Goal: Task Accomplishment & Management: Manage account settings

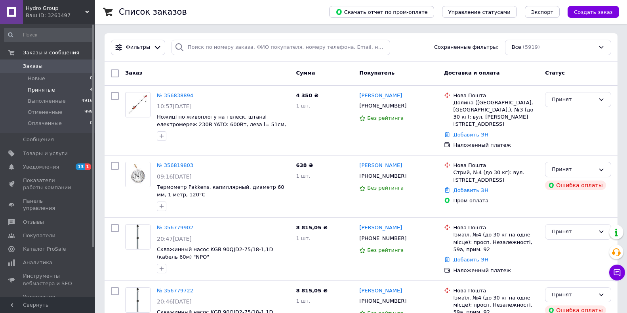
click at [59, 90] on li "Принятые 4" at bounding box center [49, 89] width 98 height 11
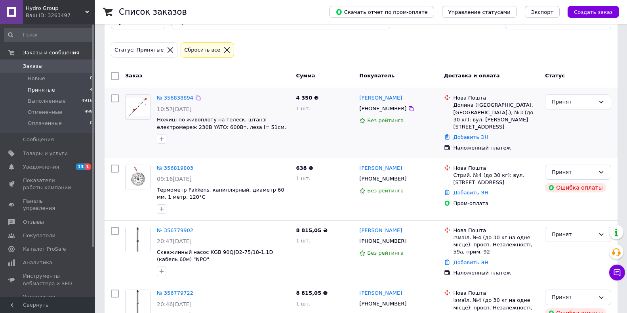
scroll to position [40, 0]
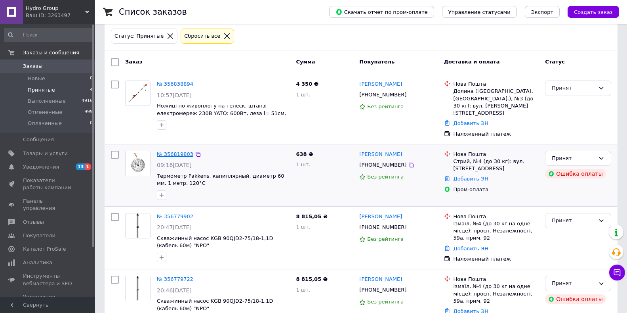
click at [172, 151] on link "№ 356819803" at bounding box center [175, 154] width 36 height 6
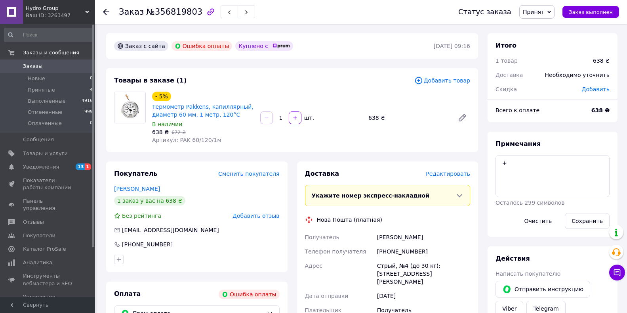
click at [459, 174] on span "Редактировать" at bounding box center [448, 173] width 44 height 6
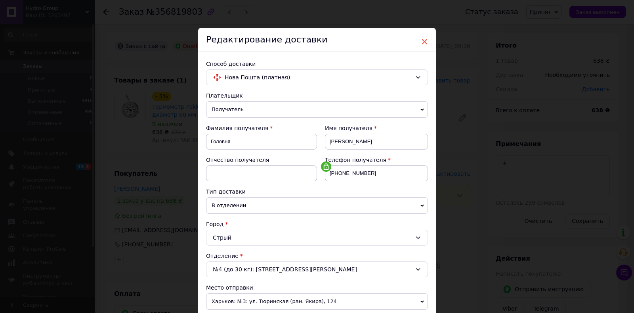
click at [425, 41] on span "×" at bounding box center [424, 41] width 7 height 13
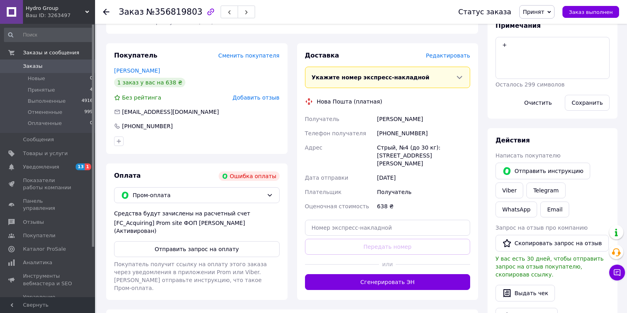
scroll to position [119, 0]
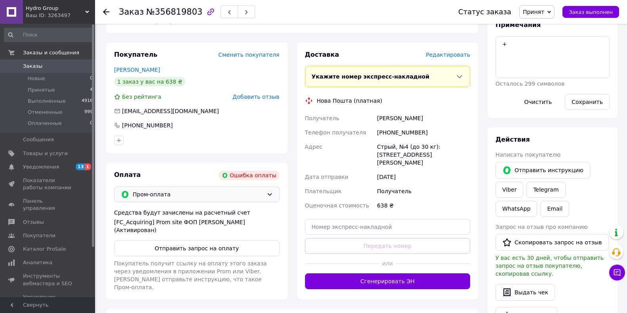
click at [230, 189] on div "Пром-оплата" at bounding box center [197, 194] width 166 height 16
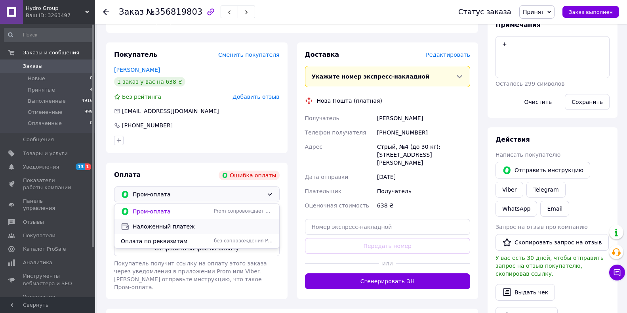
click at [182, 225] on span "Наложенный платеж" at bounding box center [203, 226] width 140 height 8
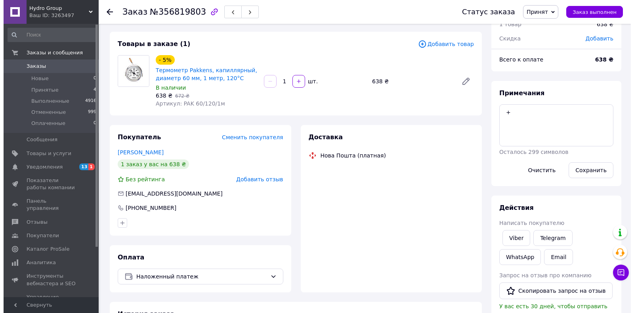
scroll to position [50, 0]
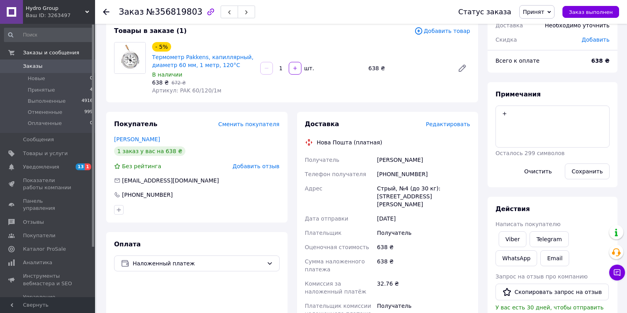
click at [440, 124] on span "Редактировать" at bounding box center [448, 124] width 44 height 6
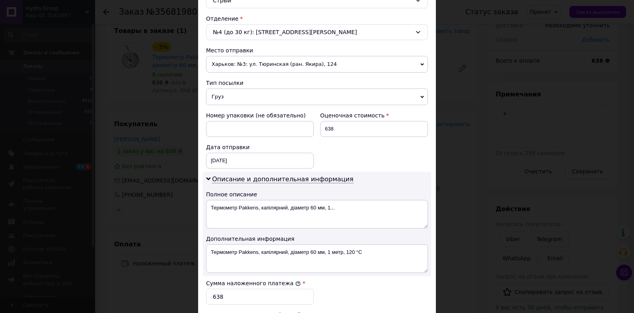
scroll to position [238, 0]
drag, startPoint x: 291, startPoint y: 207, endPoint x: 352, endPoint y: 210, distance: 61.5
click at [352, 210] on textarea "Термометр Pakkens, капілярний, діаметр 60 мм, 1..." at bounding box center [317, 213] width 222 height 29
type textarea "Термометр Pakkens, капілярний, 120/1м"
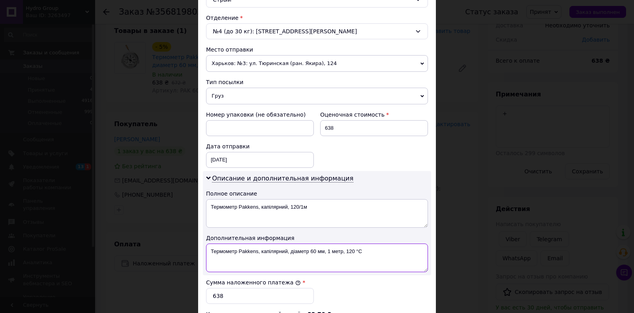
click at [360, 258] on textarea "Термометр Pakkens, капілярний, діаметр 60 мм, 1 метр, 120 °C" at bounding box center [317, 257] width 222 height 29
paste textarea "120/1м"
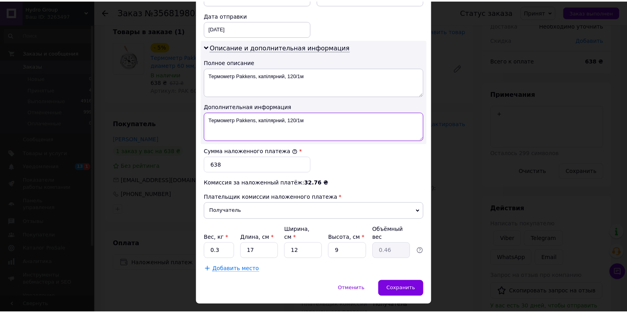
scroll to position [381, 0]
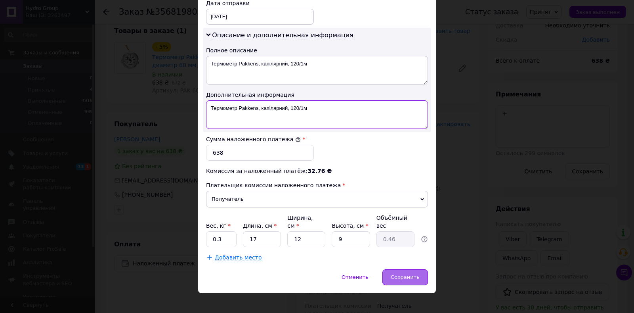
type textarea "Термометр Pakkens, капілярний, 120/1м"
click at [402, 269] on div "Сохранить" at bounding box center [406, 277] width 46 height 16
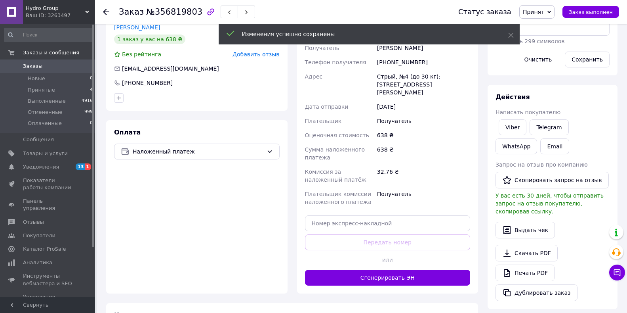
scroll to position [168, 0]
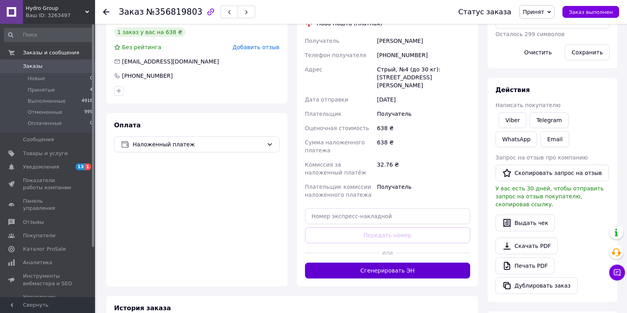
click at [373, 262] on button "Сгенерировать ЭН" at bounding box center [388, 270] width 166 height 16
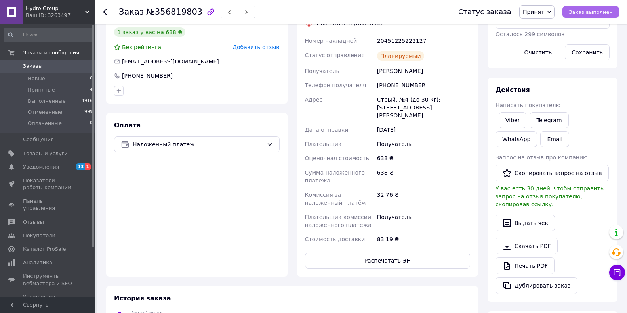
click at [581, 14] on span "Заказ выполнен" at bounding box center [591, 12] width 44 height 6
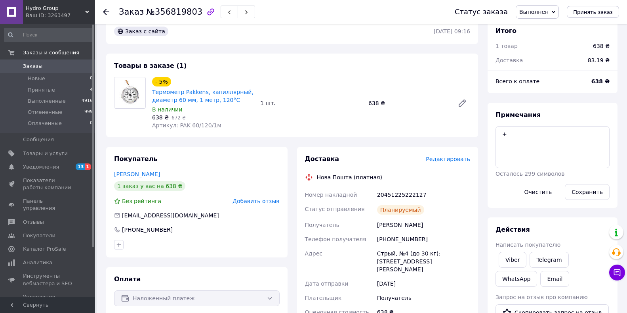
scroll to position [10, 0]
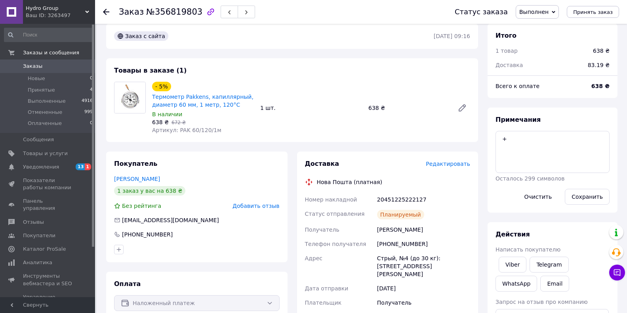
click at [44, 65] on span "Заказы" at bounding box center [48, 66] width 50 height 7
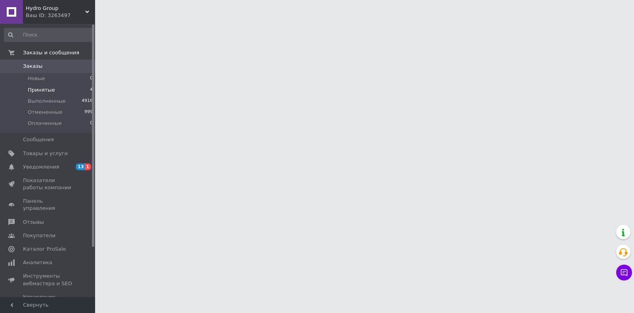
click at [52, 91] on li "Принятые 4" at bounding box center [49, 89] width 98 height 11
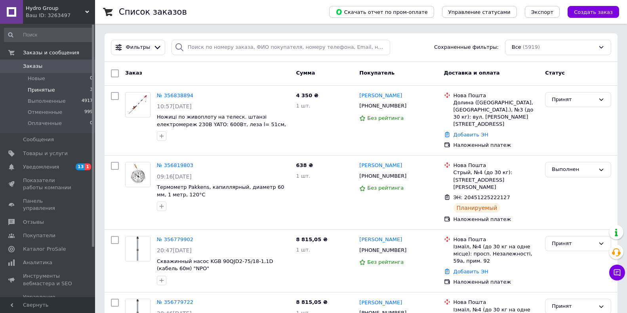
click at [64, 89] on li "Принятые 3" at bounding box center [49, 89] width 98 height 11
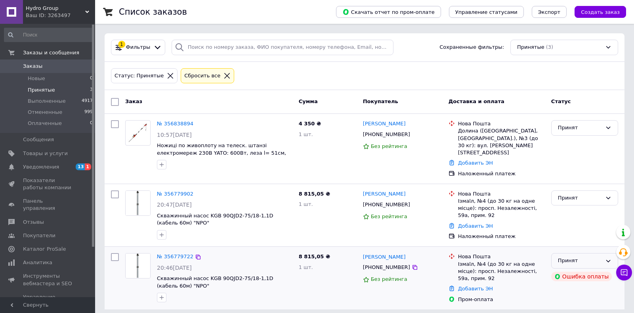
click at [576, 256] on div "Принят" at bounding box center [580, 260] width 44 height 8
click at [564, 285] on li "Отменен" at bounding box center [585, 292] width 66 height 15
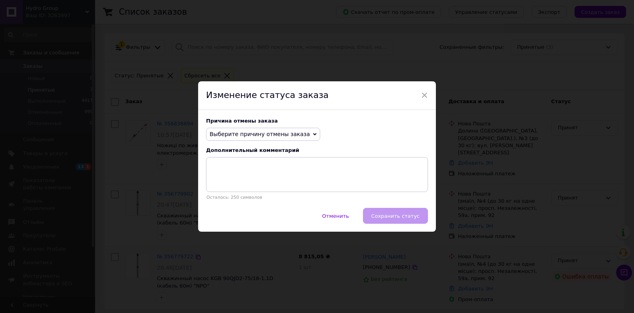
click at [295, 133] on span "Выберите причину отмены заказа" at bounding box center [260, 134] width 100 height 6
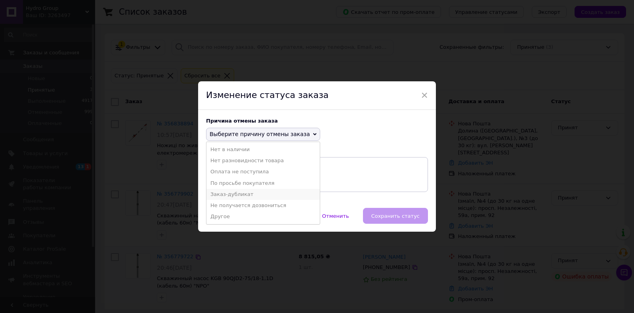
click at [249, 193] on li "Заказ-дубликат" at bounding box center [263, 194] width 113 height 11
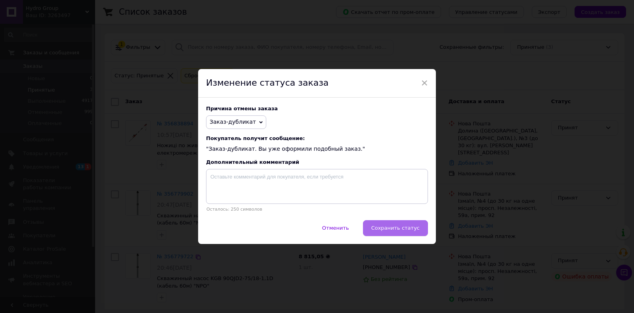
click at [396, 230] on span "Сохранить статус" at bounding box center [395, 228] width 48 height 6
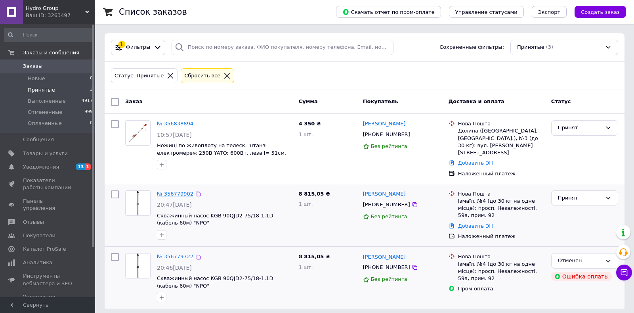
click at [175, 191] on link "№ 356779902" at bounding box center [175, 194] width 36 height 6
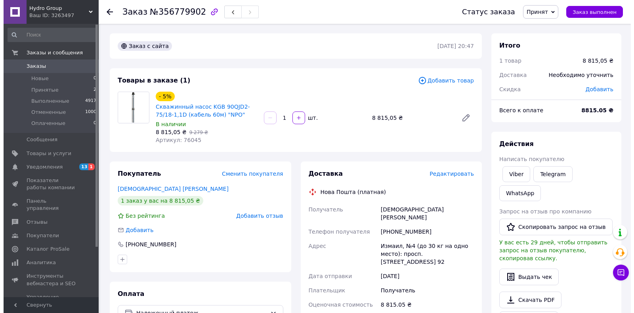
scroll to position [40, 0]
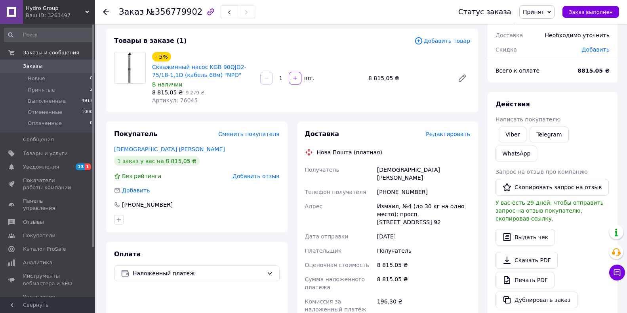
click at [442, 134] on span "Редактировать" at bounding box center [448, 134] width 44 height 6
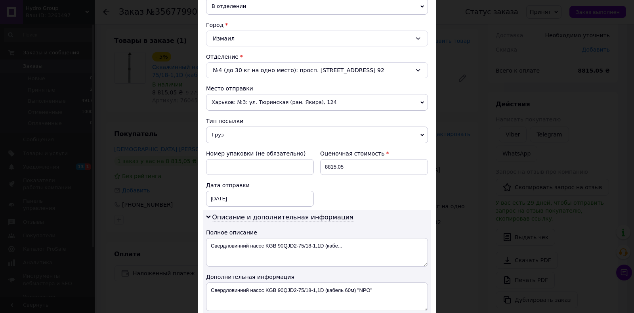
scroll to position [238, 0]
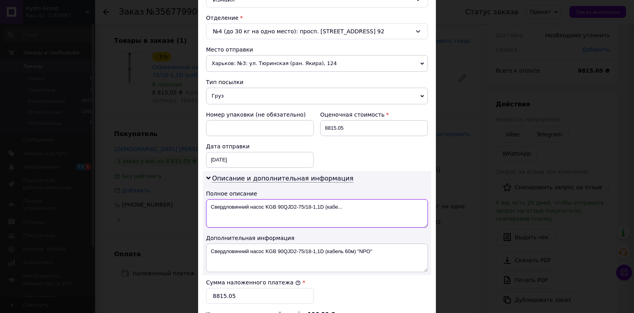
drag, startPoint x: 325, startPoint y: 209, endPoint x: 350, endPoint y: 209, distance: 25.4
click at [350, 209] on textarea "Свердловинний насос KGB 90QJD2-75/18-1,1D (кабе..." at bounding box center [317, 213] width 222 height 29
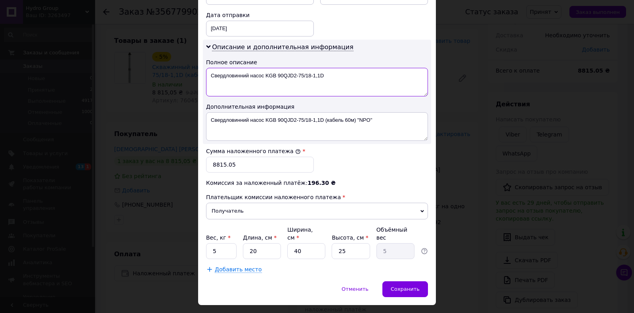
scroll to position [381, 0]
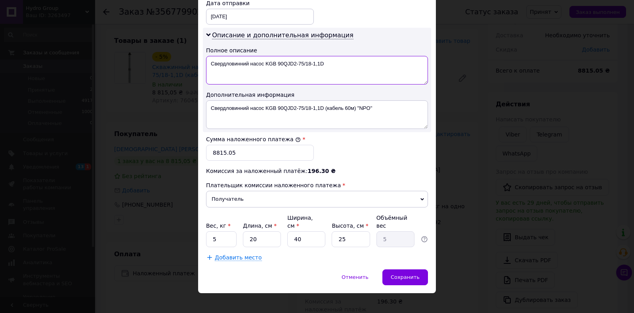
type textarea "Свердловинний насос KGB 90QJD2-75/18-1,1D"
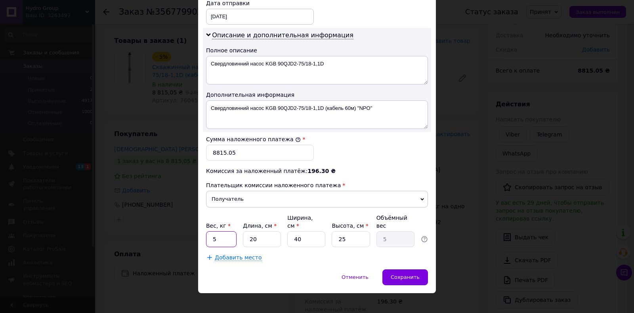
click at [229, 232] on input "5" at bounding box center [221, 239] width 31 height 16
type input "23"
type input "1"
type input "0.25"
type input "11"
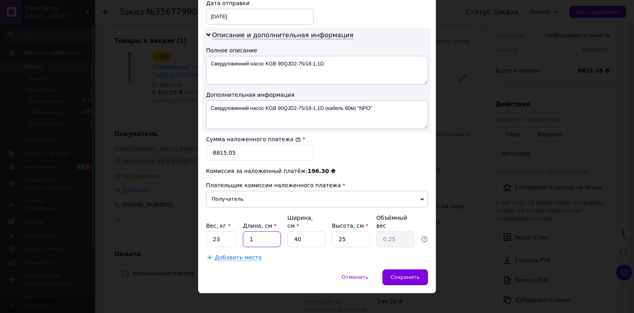
type input "2.75"
type input "115"
type input "28.75"
type input "115"
type input "1"
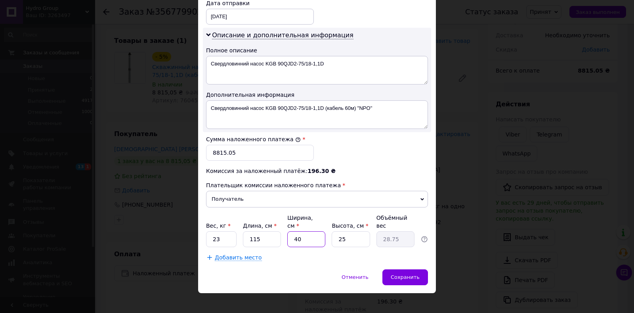
type input "0.72"
type input "12"
type input "8.63"
type input "12"
type input "1"
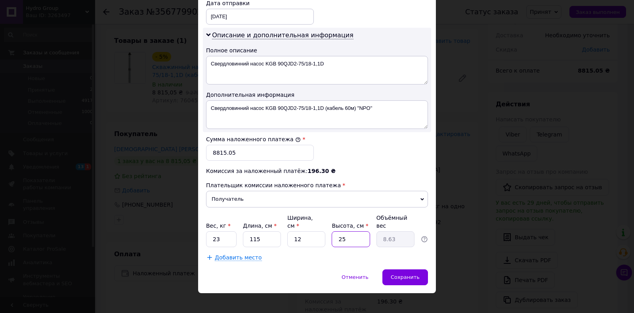
type input "0.35"
type input "12"
type input "4.14"
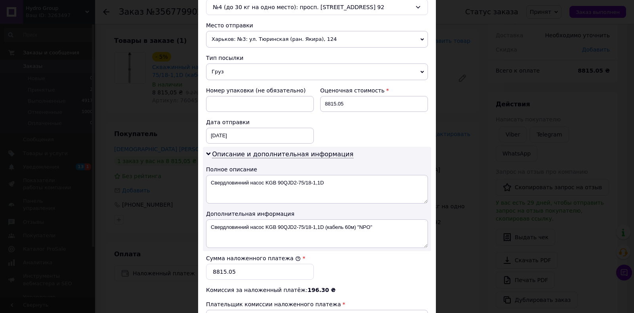
scroll to position [302, 0]
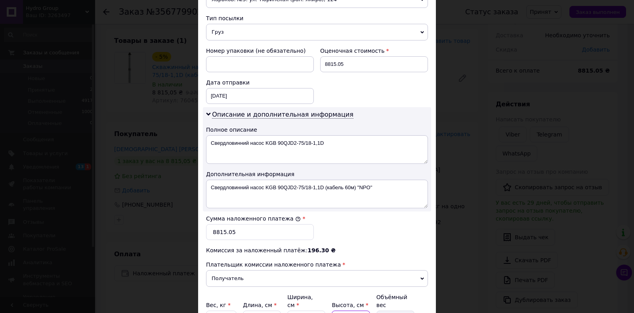
type input "12"
click at [261, 231] on input "8815.05" at bounding box center [260, 232] width 108 height 16
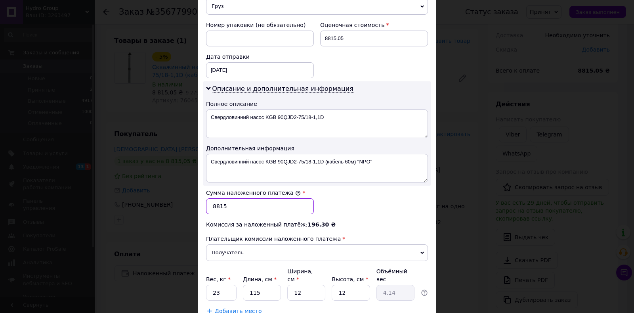
scroll to position [341, 0]
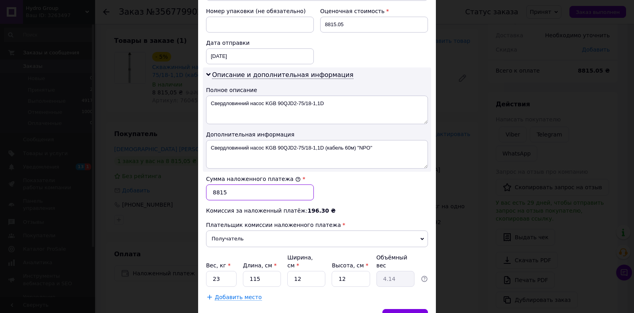
type input "8815"
click at [378, 202] on div "Сумма наложенного платежа * 8815" at bounding box center [317, 188] width 228 height 32
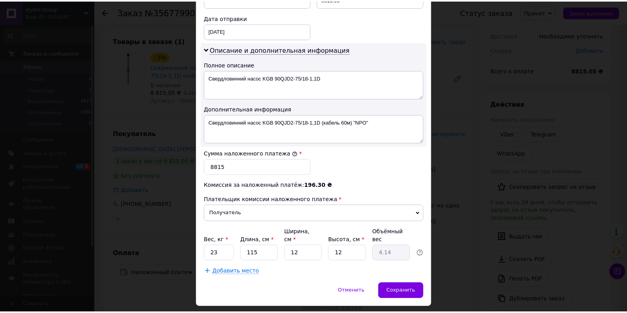
scroll to position [381, 0]
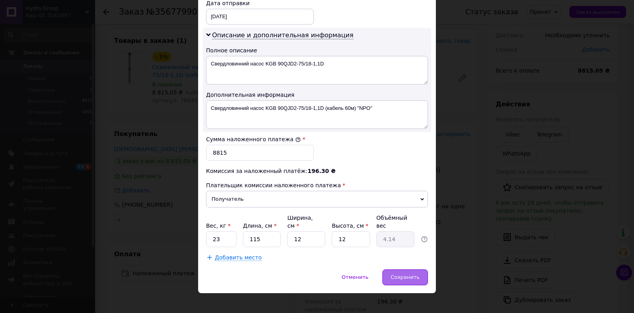
click at [399, 274] on span "Сохранить" at bounding box center [405, 277] width 29 height 6
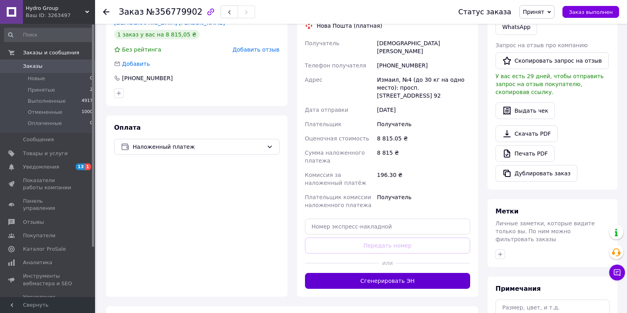
scroll to position [198, 0]
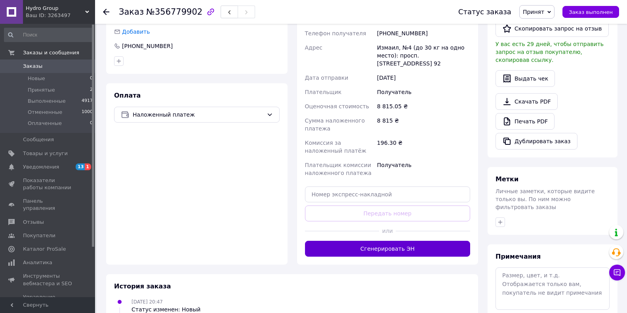
click at [382, 241] on button "Сгенерировать ЭН" at bounding box center [388, 249] width 166 height 16
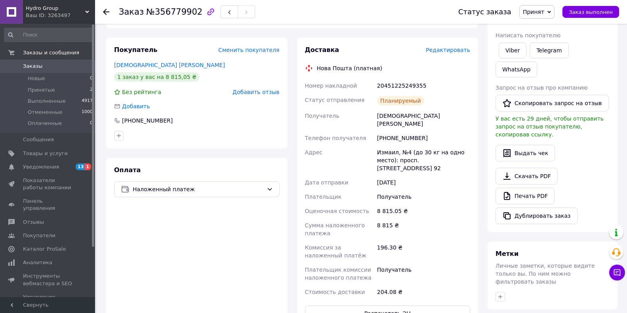
scroll to position [119, 0]
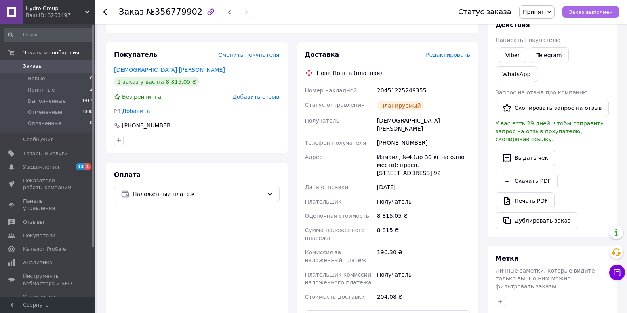
click at [597, 11] on span "Заказ выполнен" at bounding box center [591, 12] width 44 height 6
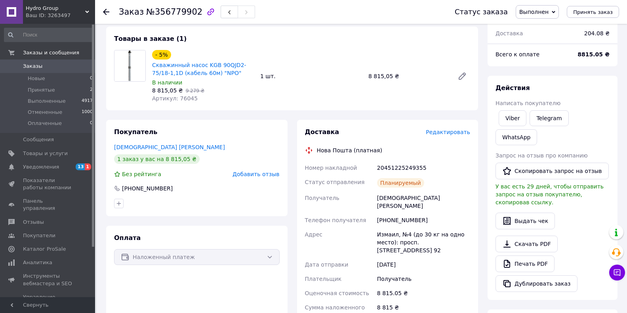
scroll to position [40, 0]
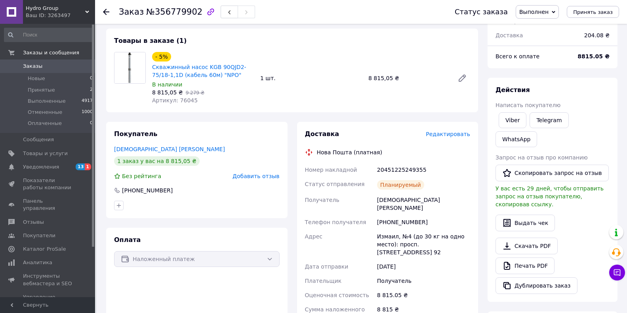
click at [61, 66] on span "Заказы" at bounding box center [48, 66] width 50 height 7
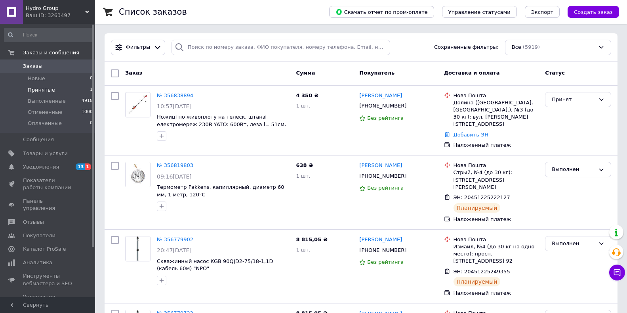
click at [56, 92] on li "Принятые 1" at bounding box center [49, 89] width 98 height 11
